Goal: Navigation & Orientation: Find specific page/section

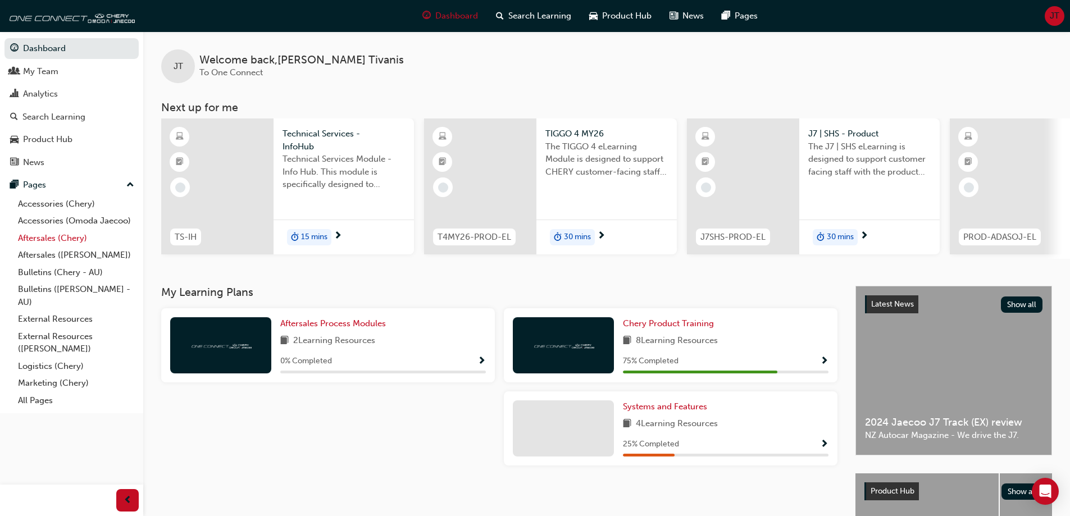
click at [66, 241] on link "Aftersales (Chery)" at bounding box center [75, 238] width 125 height 17
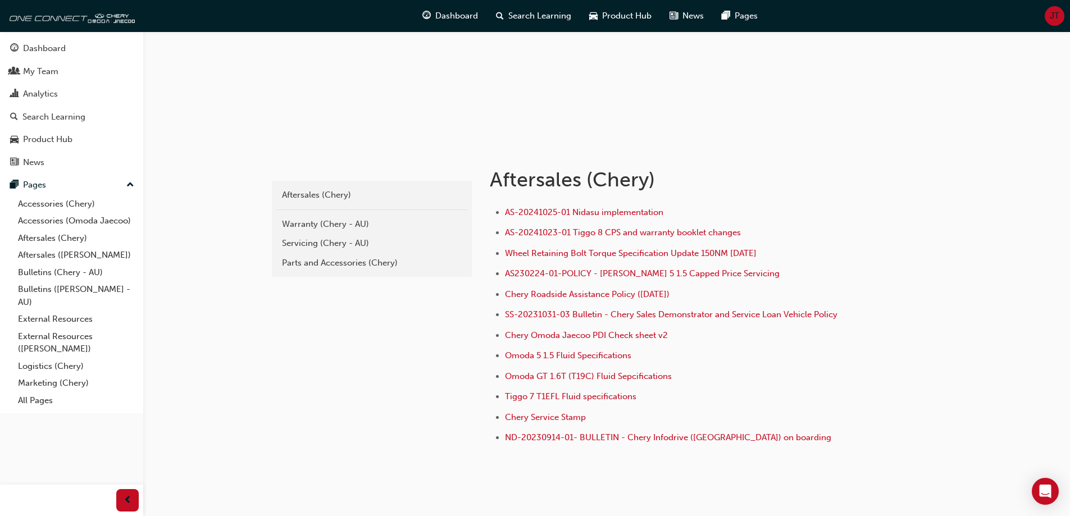
scroll to position [112, 0]
click at [94, 278] on link "Bulletins (Chery - AU)" at bounding box center [75, 272] width 125 height 17
